Goal: Task Accomplishment & Management: Use online tool/utility

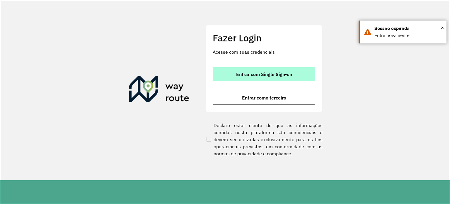
click at [243, 72] on span "Entrar com Single Sign-on" at bounding box center [264, 74] width 56 height 5
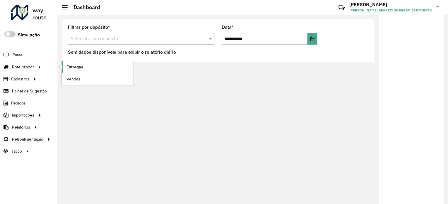
click at [84, 63] on link "Entregas" at bounding box center [98, 67] width 72 height 12
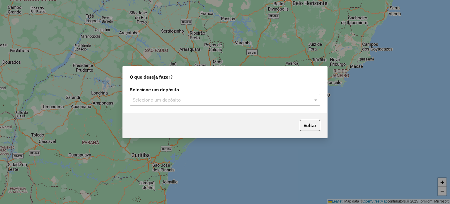
click at [164, 101] on input "text" at bounding box center [219, 99] width 173 height 7
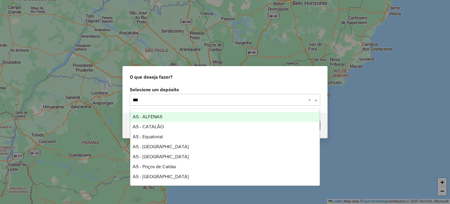
type input "****"
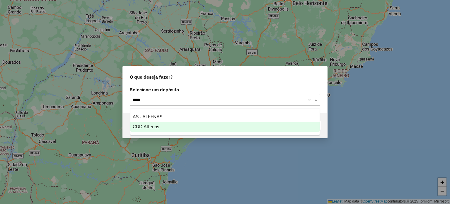
click at [160, 125] on div "CDD Alfenas" at bounding box center [225, 127] width 190 height 10
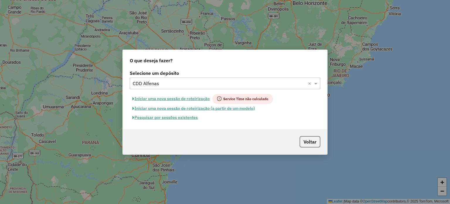
click at [160, 119] on button "Pesquisar por sessões existentes" at bounding box center [165, 117] width 71 height 9
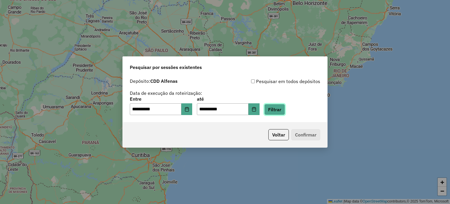
click at [280, 113] on button "Filtrar" at bounding box center [274, 109] width 21 height 11
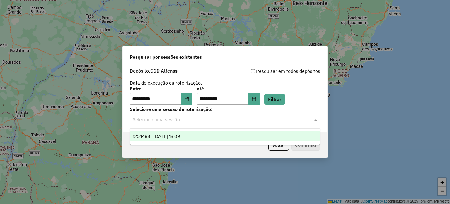
click at [184, 119] on input "text" at bounding box center [219, 119] width 173 height 7
click at [179, 135] on span "1254488 - 28/08/2025 18:09" at bounding box center [156, 136] width 47 height 5
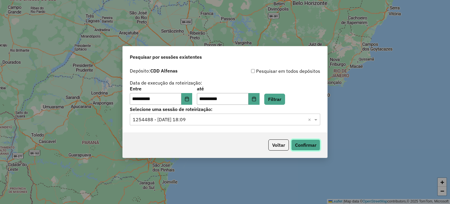
drag, startPoint x: 300, startPoint y: 141, endPoint x: 292, endPoint y: 147, distance: 10.3
click at [295, 147] on button "Confirmar" at bounding box center [305, 144] width 29 height 11
click at [275, 144] on button "Voltar" at bounding box center [278, 144] width 21 height 11
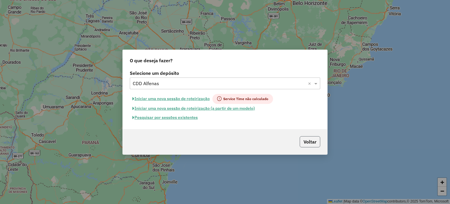
click at [309, 140] on button "Voltar" at bounding box center [310, 141] width 21 height 11
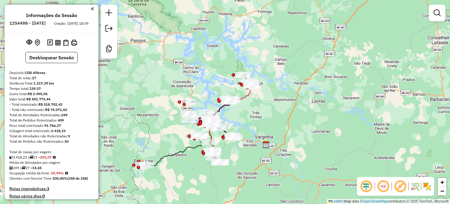
click at [396, 188] on em at bounding box center [400, 186] width 14 height 14
click at [428, 185] on img at bounding box center [427, 185] width 9 height 9
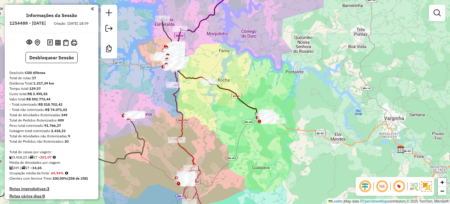
drag, startPoint x: 194, startPoint y: 109, endPoint x: 283, endPoint y: 191, distance: 120.7
click at [286, 192] on div "Janela de atendimento Grade de atendimento Capacidade Transportadoras Veículos …" at bounding box center [225, 102] width 450 height 204
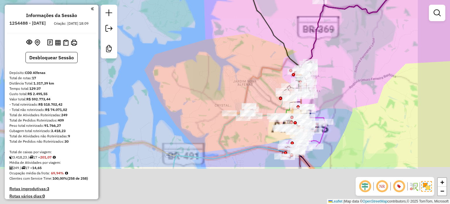
drag, startPoint x: 251, startPoint y: 135, endPoint x: 191, endPoint y: 57, distance: 97.4
click at [193, 55] on div "Janela de atendimento Grade de atendimento Capacidade Transportadoras Veículos …" at bounding box center [225, 102] width 450 height 204
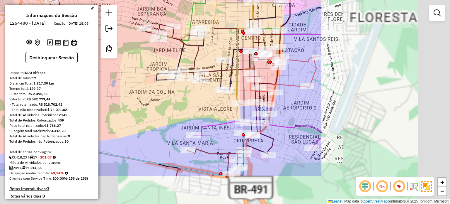
drag, startPoint x: 271, startPoint y: 134, endPoint x: 101, endPoint y: 88, distance: 175.8
click at [101, 88] on div "Janela de atendimento Grade de atendimento Capacidade Transportadoras Veículos …" at bounding box center [225, 102] width 450 height 204
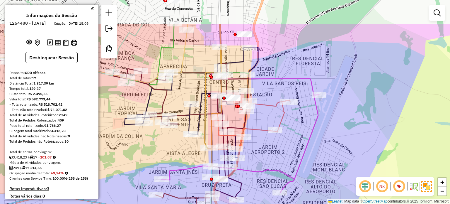
drag, startPoint x: 197, startPoint y: 99, endPoint x: 166, endPoint y: 144, distance: 54.5
click at [166, 144] on div "Janela de atendimento Grade de atendimento Capacidade Transportadoras Veículos …" at bounding box center [225, 102] width 450 height 204
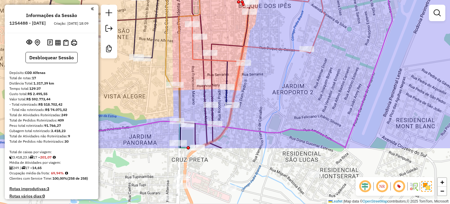
drag, startPoint x: 236, startPoint y: 145, endPoint x: 252, endPoint y: 93, distance: 54.2
click at [258, 69] on div "Janela de atendimento Grade de atendimento Capacidade Transportadoras Veículos …" at bounding box center [225, 102] width 450 height 204
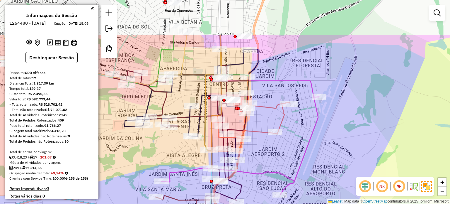
drag, startPoint x: 272, startPoint y: 92, endPoint x: 269, endPoint y: 148, distance: 55.8
click at [269, 148] on div "Janela de atendimento Grade de atendimento Capacidade Transportadoras Veículos …" at bounding box center [225, 102] width 450 height 204
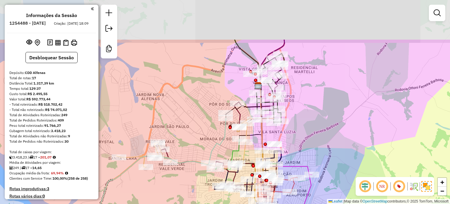
drag, startPoint x: 309, startPoint y: 75, endPoint x: 324, endPoint y: 135, distance: 61.3
click at [324, 135] on div "Janela de atendimento Grade de atendimento Capacidade Transportadoras Veículos …" at bounding box center [225, 102] width 450 height 204
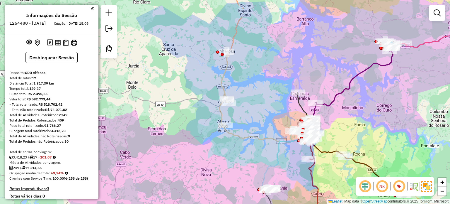
click at [222, 75] on icon at bounding box center [263, 97] width 89 height 90
select select "**********"
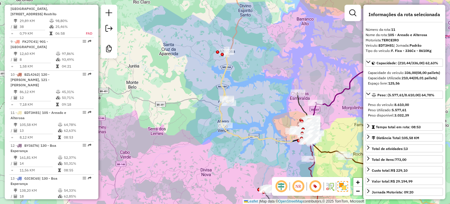
scroll to position [615, 0]
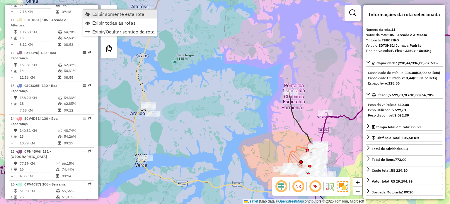
click at [93, 15] on span "Exibir somente esta rota" at bounding box center [118, 14] width 52 height 5
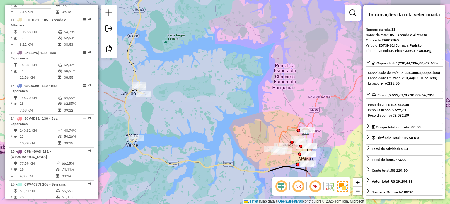
drag, startPoint x: 298, startPoint y: 187, endPoint x: 290, endPoint y: 178, distance: 12.5
click at [298, 187] on em at bounding box center [298, 186] width 14 height 14
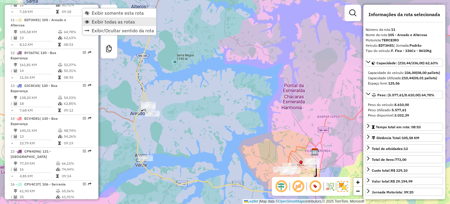
click at [121, 24] on span "Exibir todas as rotas" at bounding box center [113, 21] width 43 height 5
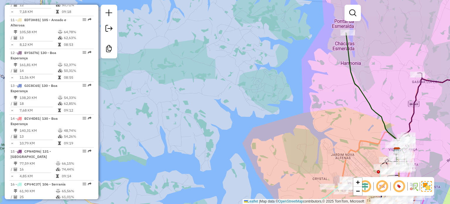
drag, startPoint x: 296, startPoint y: 149, endPoint x: 187, endPoint y: 99, distance: 120.0
click at [187, 99] on div "Janela de atendimento Grade de atendimento Capacidade Transportadoras Veículos …" at bounding box center [225, 102] width 450 height 204
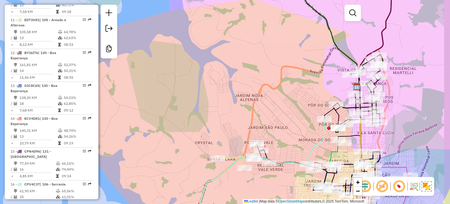
drag, startPoint x: 290, startPoint y: 93, endPoint x: 185, endPoint y: 76, distance: 105.6
click at [178, 71] on div "Janela de atendimento Grade de atendimento Capacidade Transportadoras Veículos …" at bounding box center [225, 102] width 450 height 204
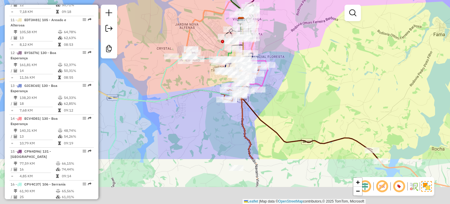
drag, startPoint x: 282, startPoint y: 146, endPoint x: 284, endPoint y: 68, distance: 78.0
click at [288, 63] on div "Janela de atendimento Grade de atendimento Capacidade Transportadoras Veículos …" at bounding box center [225, 102] width 450 height 204
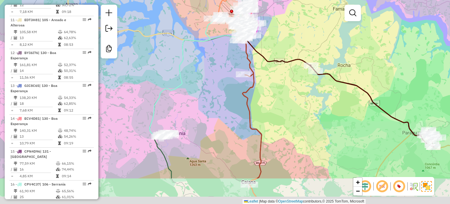
drag, startPoint x: 275, startPoint y: 114, endPoint x: 252, endPoint y: 58, distance: 61.0
click at [252, 58] on div "Janela de atendimento Grade de atendimento Capacidade Transportadoras Veículos …" at bounding box center [225, 102] width 450 height 204
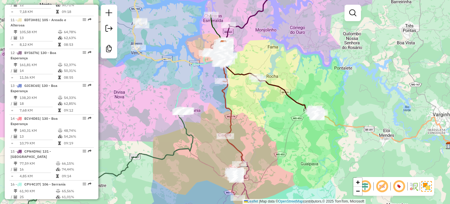
drag, startPoint x: 202, startPoint y: 168, endPoint x: 277, endPoint y: 60, distance: 131.3
click at [277, 60] on div "Janela de atendimento Grade de atendimento Capacidade Transportadoras Veículos …" at bounding box center [225, 102] width 450 height 204
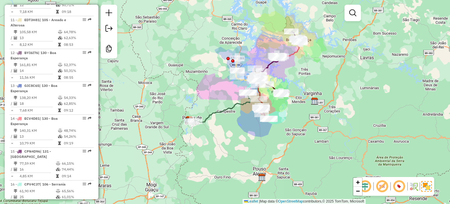
drag, startPoint x: 239, startPoint y: 122, endPoint x: 234, endPoint y: 141, distance: 19.9
click at [234, 141] on div "Janela de atendimento Grade de atendimento Capacidade Transportadoras Veículos …" at bounding box center [225, 102] width 450 height 204
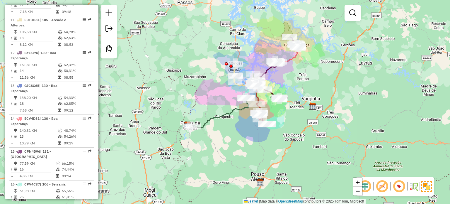
click at [381, 189] on em at bounding box center [382, 186] width 14 height 14
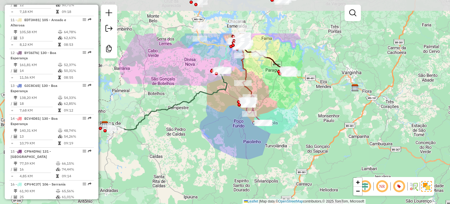
drag, startPoint x: 254, startPoint y: 94, endPoint x: 302, endPoint y: 146, distance: 70.5
click at [299, 148] on div "Janela de atendimento Grade de atendimento Capacidade Transportadoras Veículos …" at bounding box center [225, 102] width 450 height 204
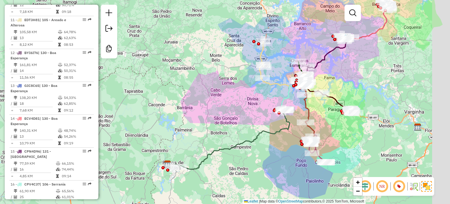
drag, startPoint x: 222, startPoint y: 98, endPoint x: 182, endPoint y: 118, distance: 44.8
click at [182, 118] on div "Janela de atendimento Grade de atendimento Capacidade Transportadoras Veículos …" at bounding box center [225, 102] width 450 height 204
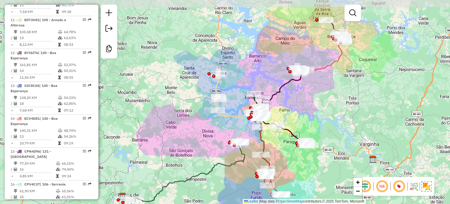
drag, startPoint x: 205, startPoint y: 92, endPoint x: 172, endPoint y: 119, distance: 42.9
click at [172, 119] on div "Janela de atendimento Grade de atendimento Capacidade Transportadoras Veículos …" at bounding box center [225, 102] width 450 height 204
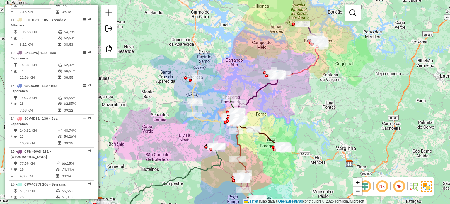
drag, startPoint x: 237, startPoint y: 58, endPoint x: 213, endPoint y: 63, distance: 24.0
click at [213, 63] on div "Janela de atendimento Grade de atendimento Capacidade Transportadoras Veículos …" at bounding box center [225, 102] width 450 height 204
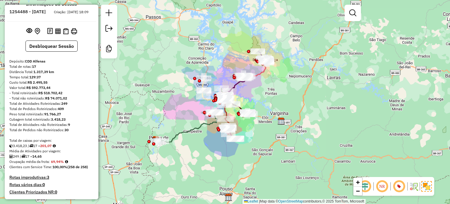
scroll to position [0, 0]
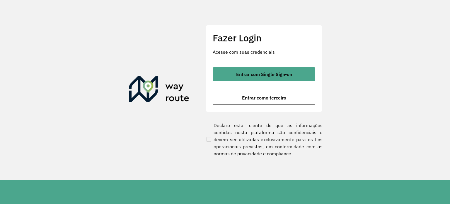
click at [237, 76] on span "Entrar com Single Sign-on" at bounding box center [264, 74] width 56 height 5
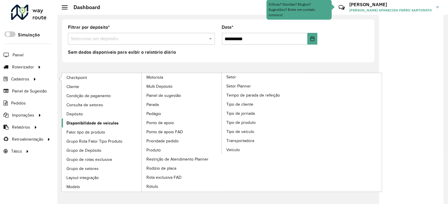
click at [112, 122] on span "Disponibilidade de veículos" at bounding box center [93, 123] width 52 height 6
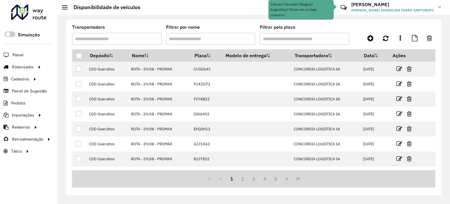
click at [115, 37] on input "Transportadora" at bounding box center [116, 39] width 89 height 12
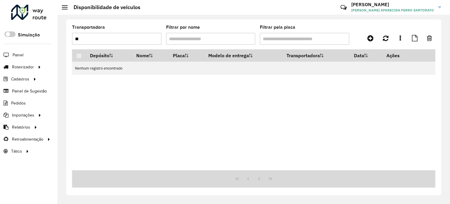
type input "*"
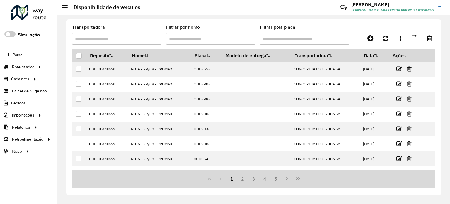
click at [184, 35] on input "Filtrar por nome" at bounding box center [210, 39] width 89 height 12
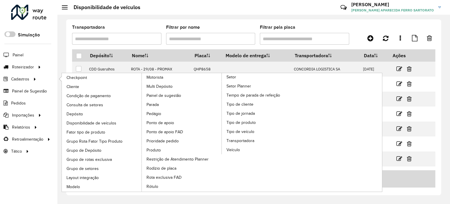
click at [217, 161] on ul "Checkpoint Cliente Condição de pagamento Consulta de setores Depósito Disponibi…" at bounding box center [136, 132] width 161 height 118
